Goal: Information Seeking & Learning: Learn about a topic

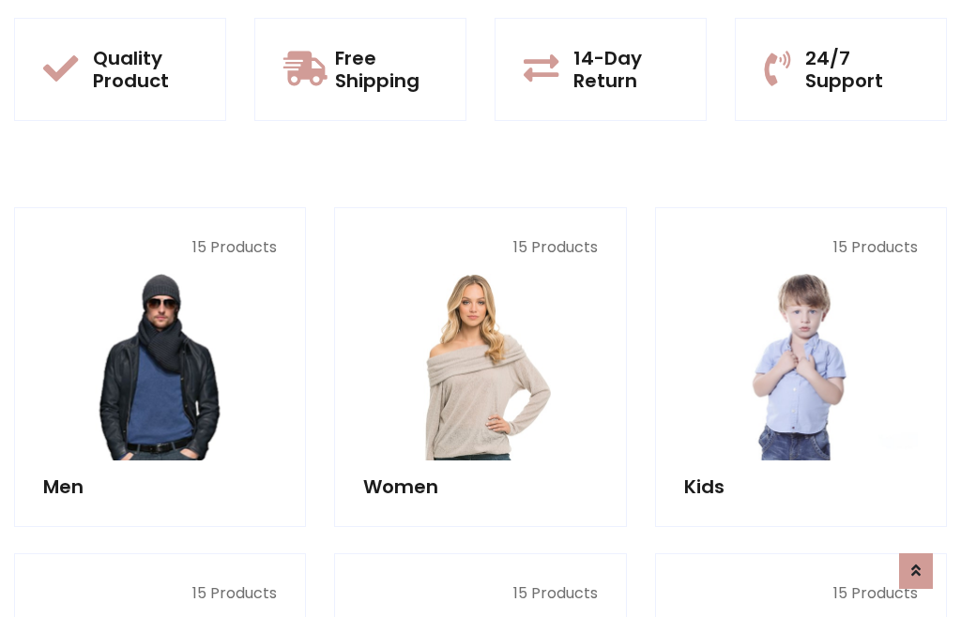
scroll to position [1528, 0]
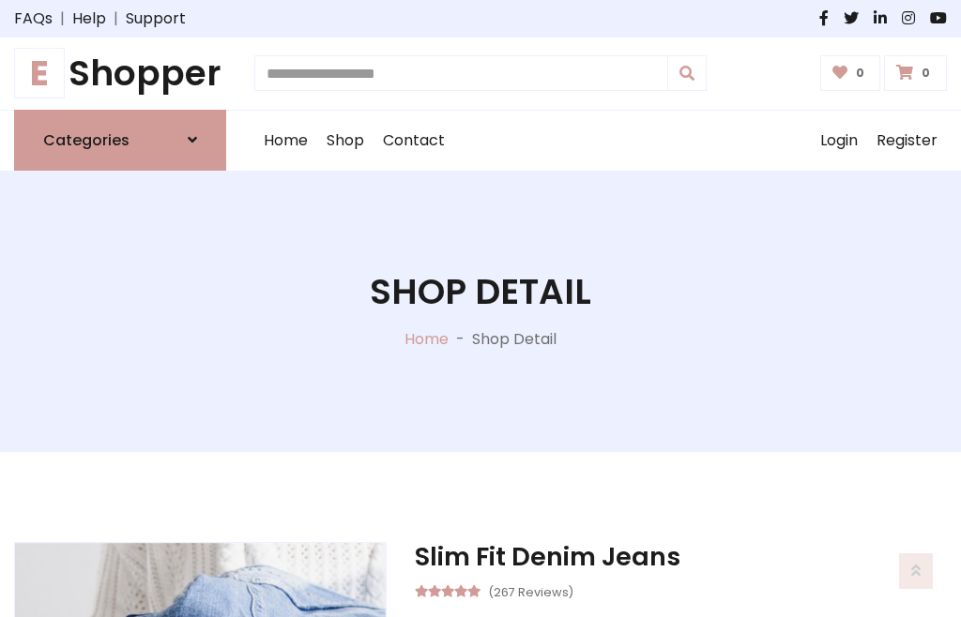
click at [120, 73] on h1 "E Shopper" at bounding box center [120, 74] width 212 height 42
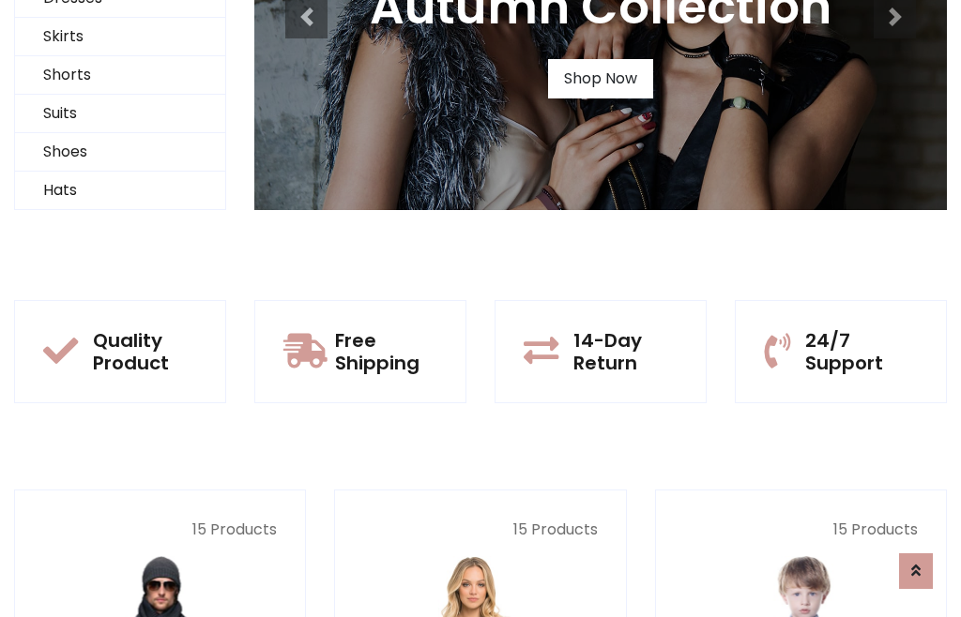
scroll to position [181, 0]
